Goal: Navigation & Orientation: Find specific page/section

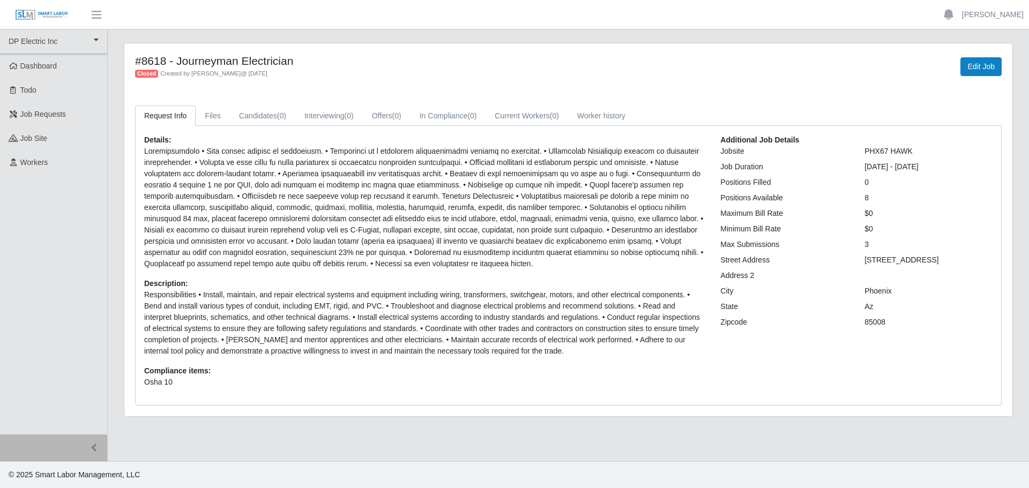
click at [434, 54] on h4 "#8618 - Journeyman Electrician" at bounding box center [384, 60] width 499 height 13
click at [37, 68] on span "Dashboard" at bounding box center [38, 66] width 37 height 9
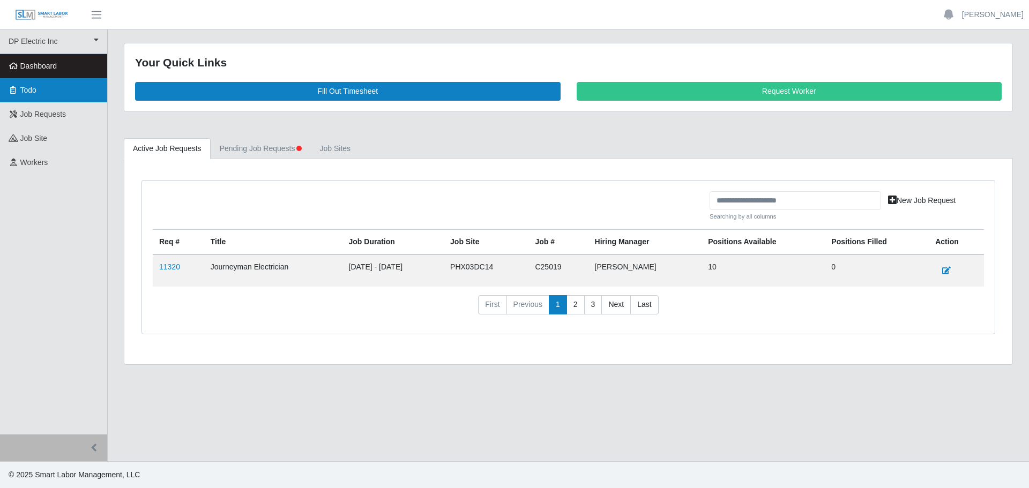
click at [34, 86] on span "Todo" at bounding box center [28, 90] width 16 height 9
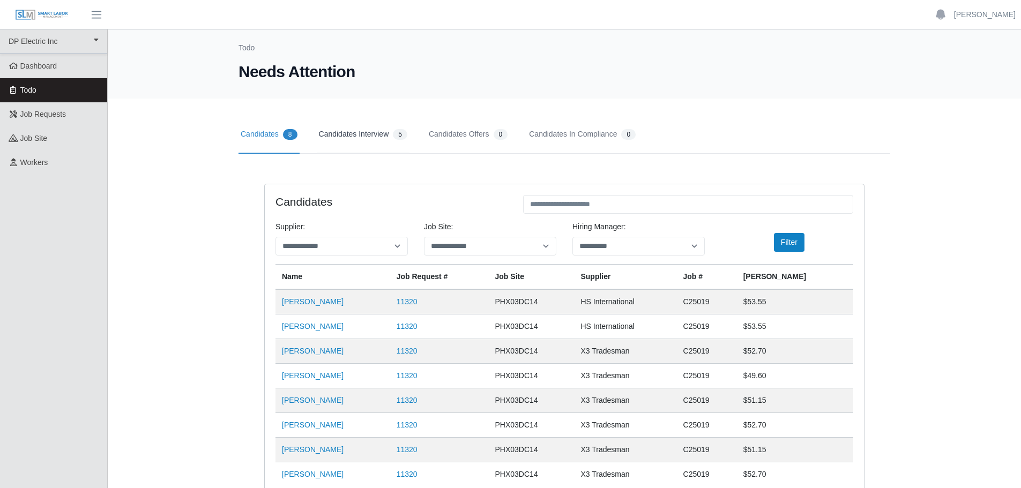
click at [356, 135] on link "Candidates Interview 5" at bounding box center [363, 135] width 93 height 38
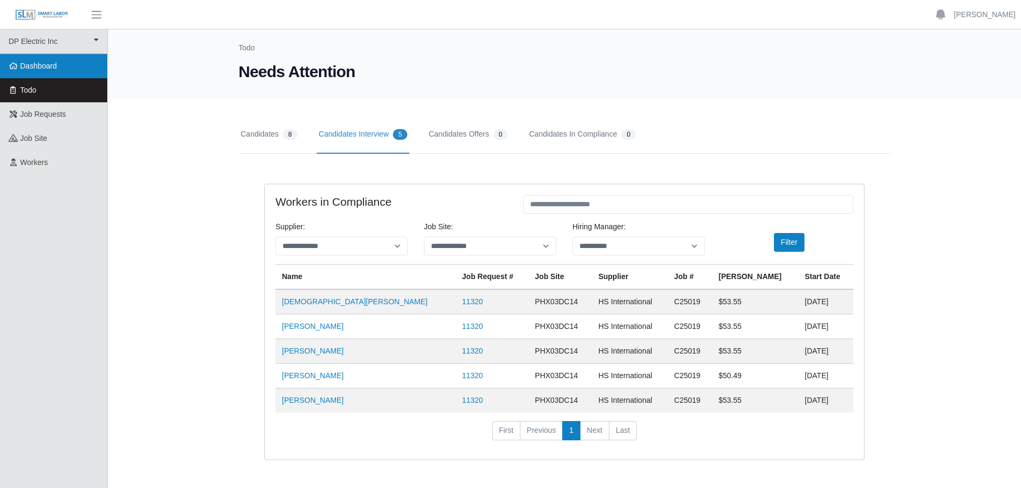
click at [36, 66] on span "Dashboard" at bounding box center [38, 66] width 37 height 9
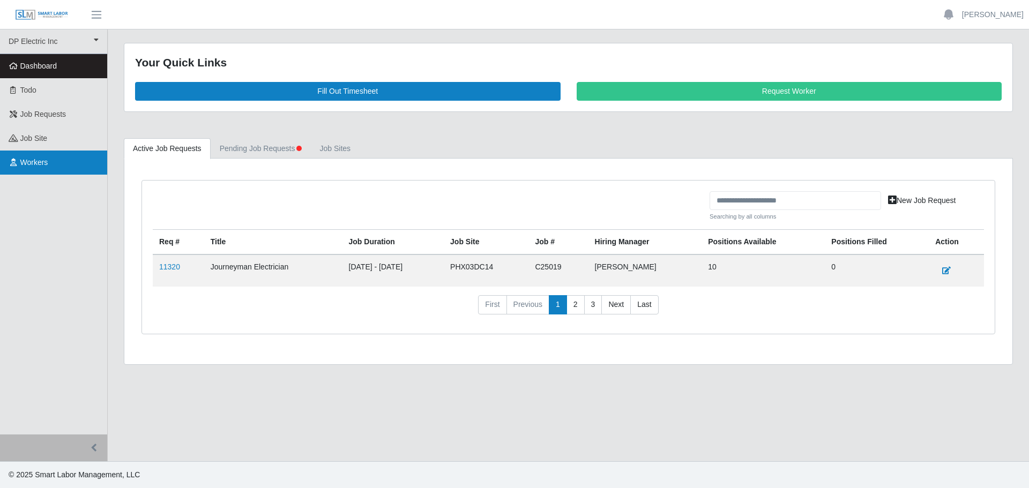
click at [42, 164] on span "Workers" at bounding box center [34, 162] width 28 height 9
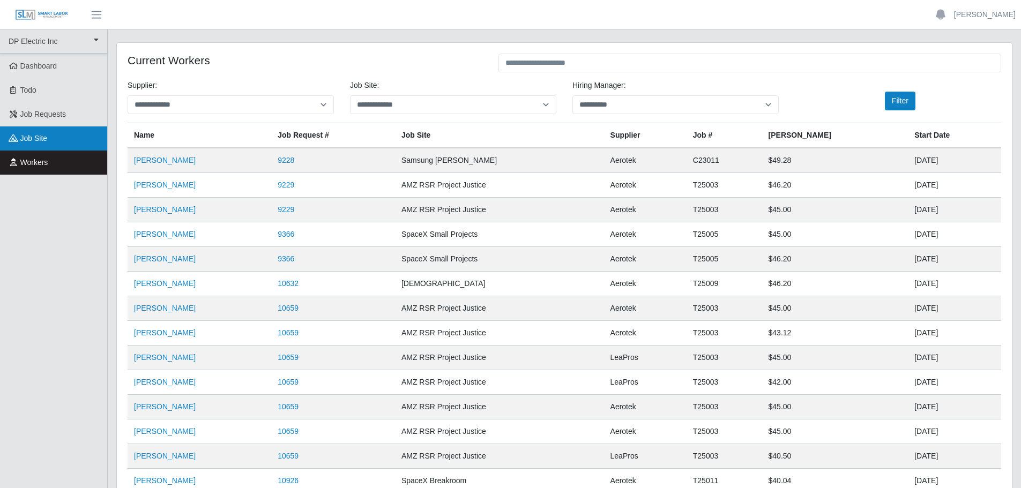
click at [28, 136] on span "job site" at bounding box center [33, 138] width 27 height 9
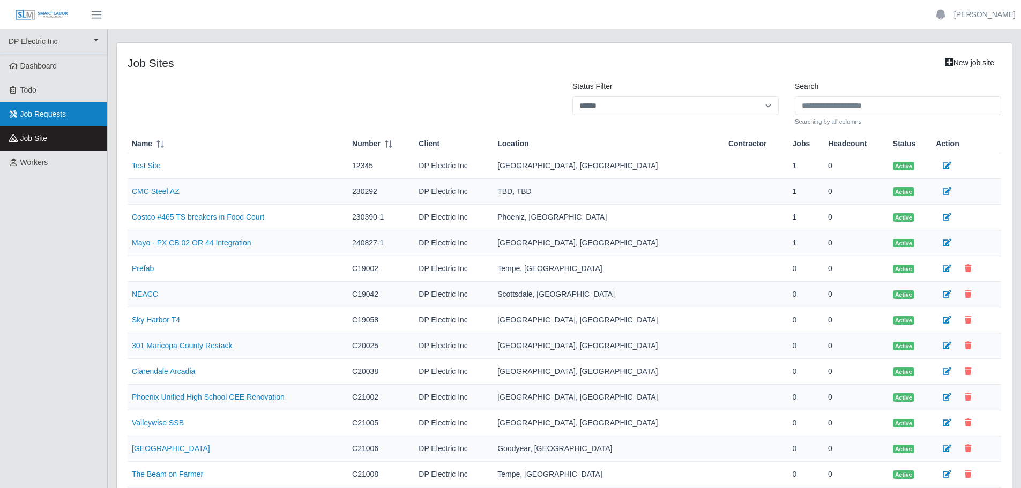
click at [48, 117] on span "Job Requests" at bounding box center [43, 114] width 46 height 9
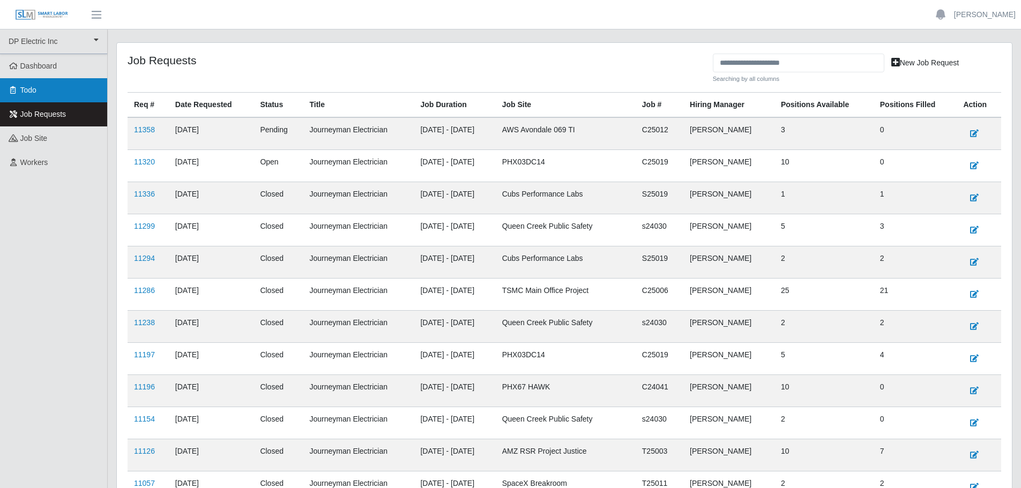
click at [38, 89] on link "Todo" at bounding box center [53, 90] width 107 height 24
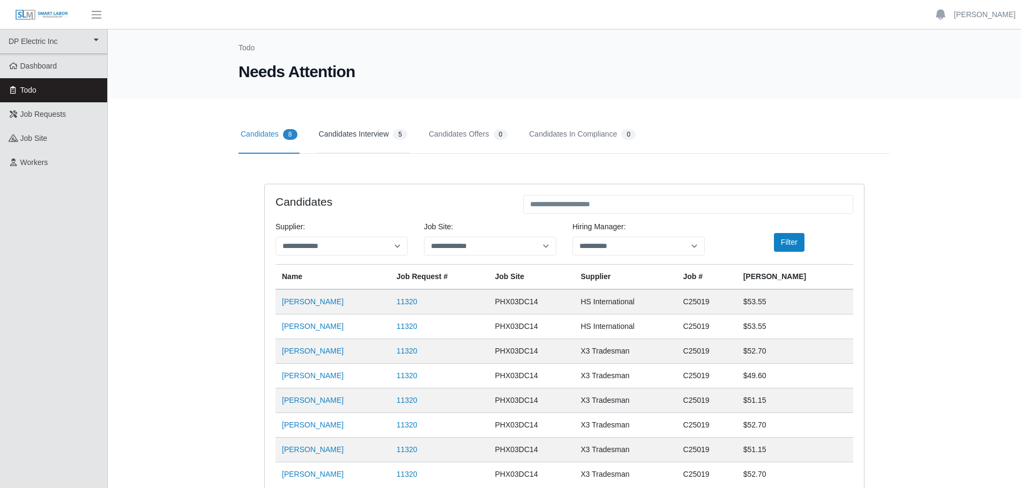
click at [361, 136] on link "Candidates Interview 5" at bounding box center [363, 135] width 93 height 38
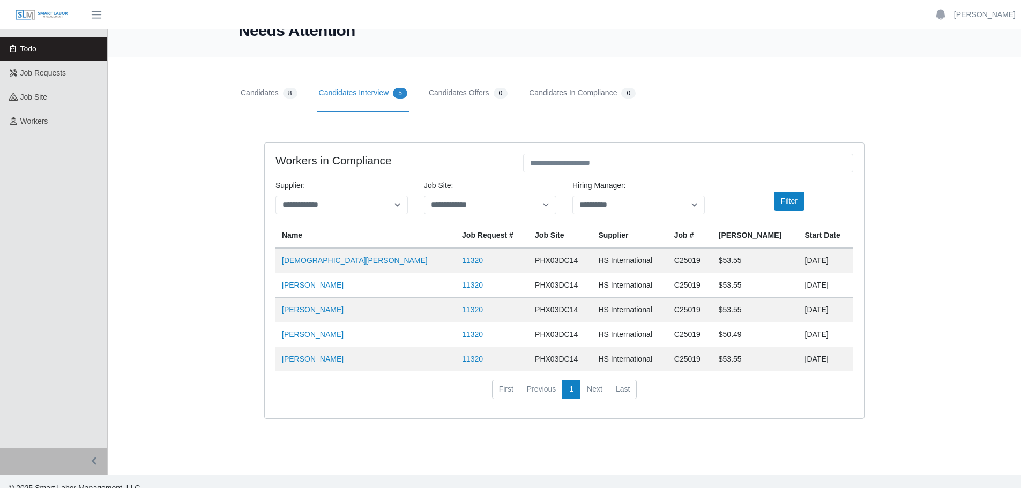
scroll to position [54, 0]
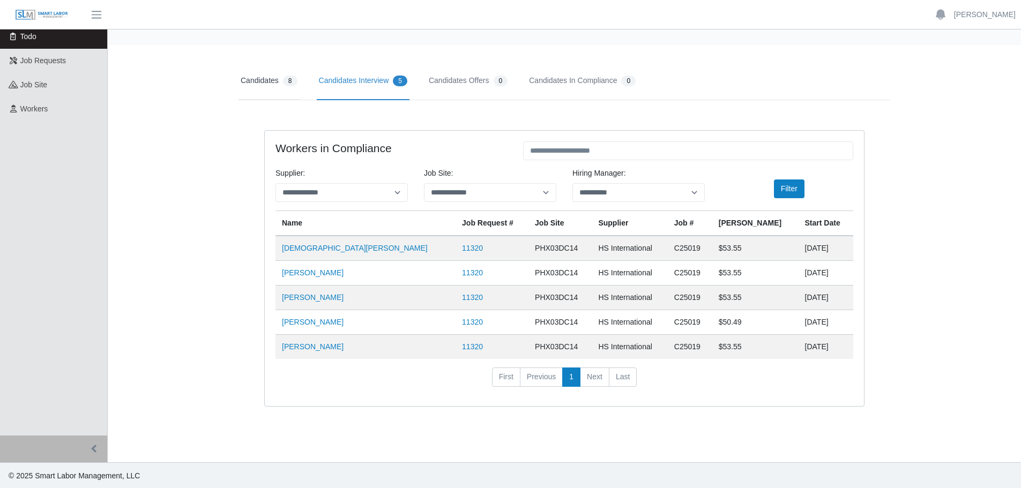
click at [242, 81] on link "Candidates 8" at bounding box center [269, 81] width 61 height 38
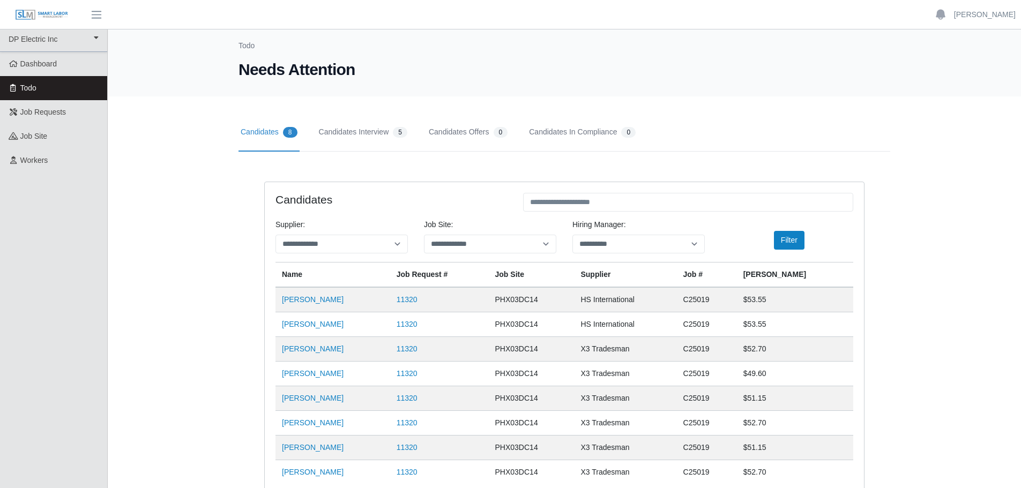
scroll to position [0, 0]
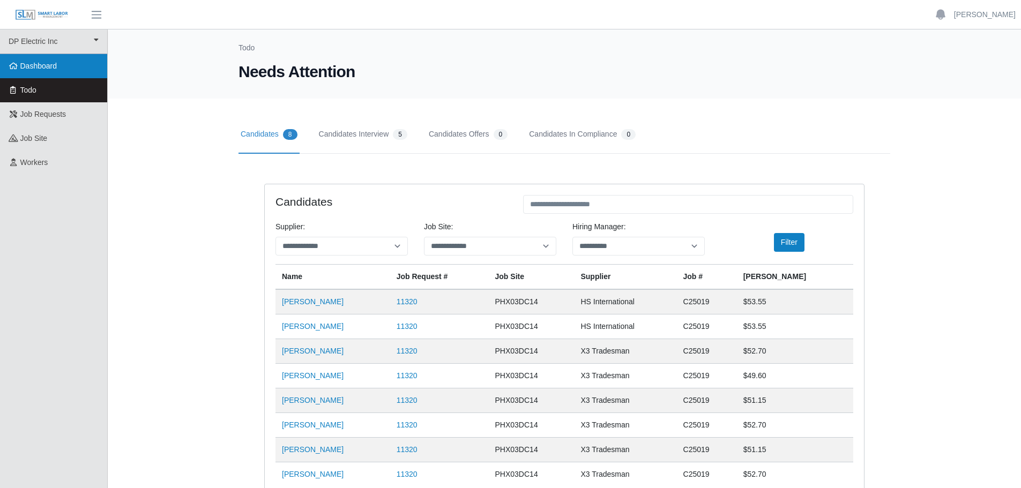
click at [32, 68] on span "Dashboard" at bounding box center [38, 66] width 37 height 9
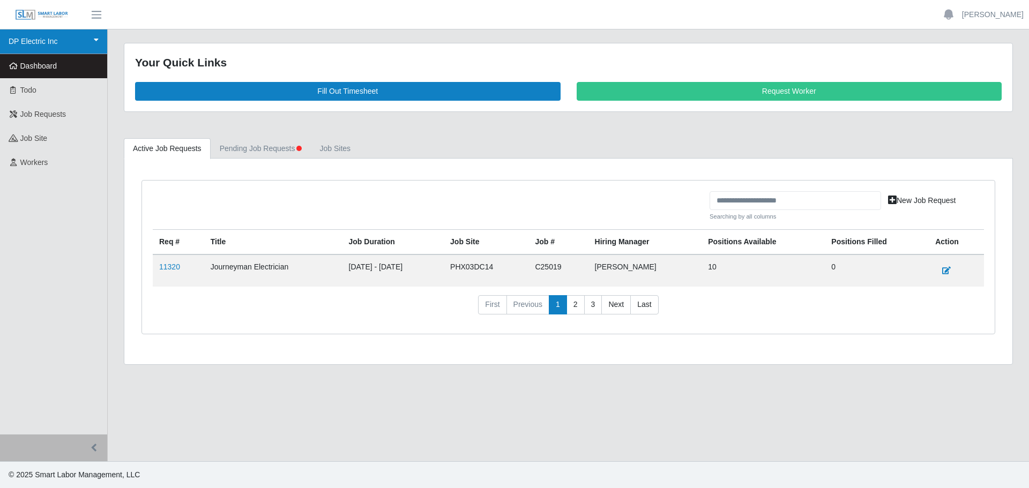
click at [33, 44] on link "DP Electric Inc" at bounding box center [53, 41] width 107 height 25
click at [175, 268] on link "11320" at bounding box center [169, 267] width 21 height 9
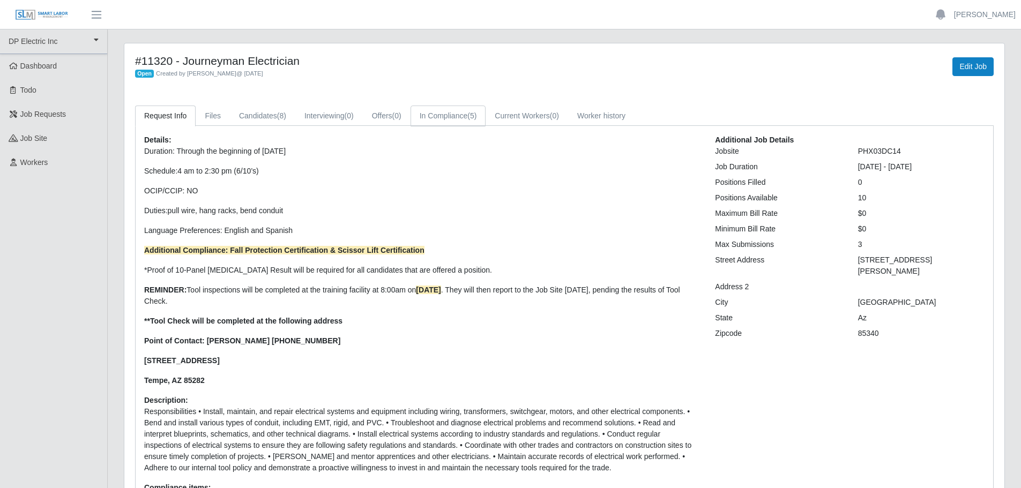
click at [442, 113] on link "In Compliance (5)" at bounding box center [449, 116] width 76 height 21
